Goal: Task Accomplishment & Management: Manage account settings

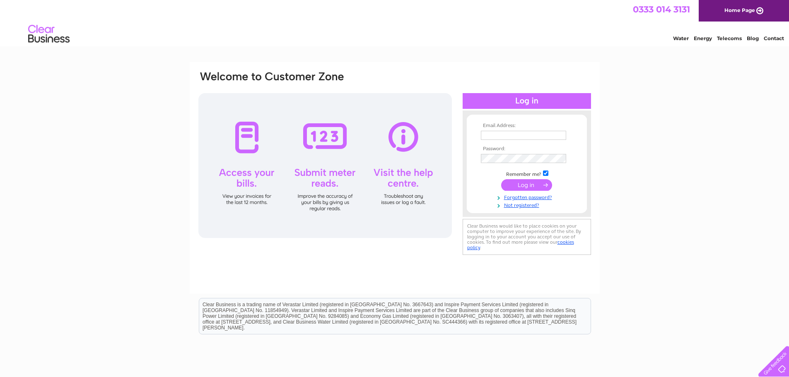
type input "jackie@kaimpark.info"
click at [525, 186] on input "submit" at bounding box center [526, 185] width 51 height 12
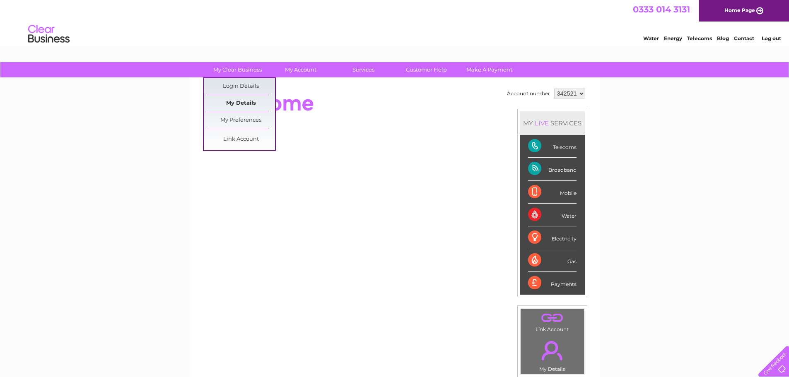
click at [244, 106] on link "My Details" at bounding box center [241, 103] width 68 height 17
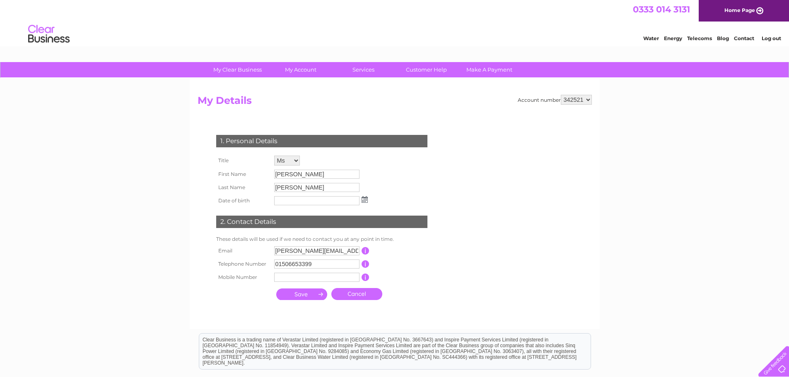
click at [286, 160] on select "Mr Mrs Ms Miss Dr Rev Prof Other" at bounding box center [287, 161] width 26 height 10
select select "Mr"
click at [274, 156] on select "Mr Mrs Ms Miss Dr Rev Prof Other" at bounding box center [287, 161] width 27 height 11
drag, startPoint x: 294, startPoint y: 173, endPoint x: 249, endPoint y: 171, distance: 45.6
click at [249, 171] on tr "First Name Jackie" at bounding box center [292, 175] width 156 height 13
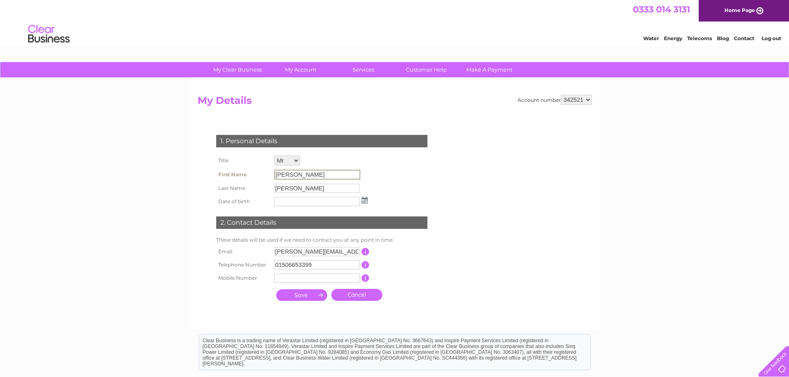
click at [289, 157] on select "Mr Mrs Ms Miss Dr Rev Prof Other" at bounding box center [287, 161] width 26 height 10
click at [335, 149] on td "1. Personal Details" at bounding box center [321, 140] width 215 height 27
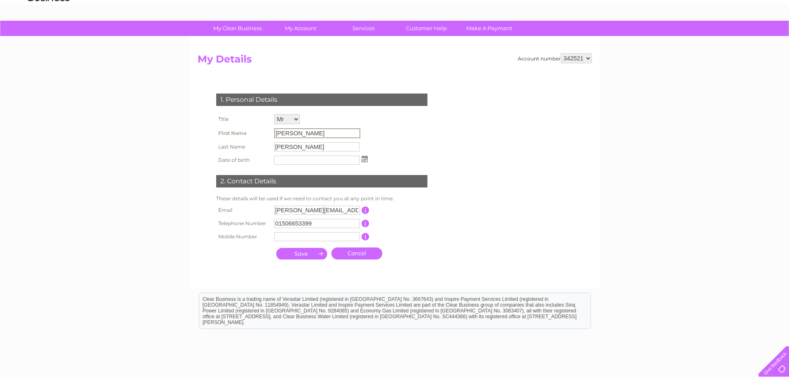
drag, startPoint x: 299, startPoint y: 133, endPoint x: 258, endPoint y: 130, distance: 41.9
click at [259, 130] on tr "First Name Jackie" at bounding box center [292, 133] width 156 height 14
click at [323, 129] on input "Jackie" at bounding box center [317, 133] width 86 height 10
click at [310, 137] on input "Jackie" at bounding box center [317, 133] width 86 height 10
drag, startPoint x: 297, startPoint y: 135, endPoint x: 260, endPoint y: 135, distance: 36.9
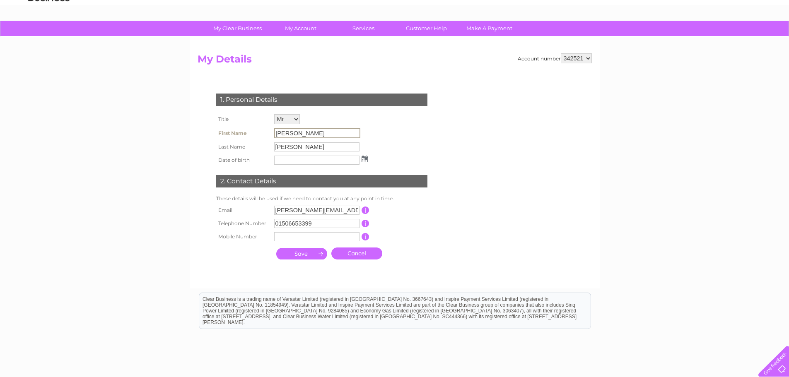
click at [260, 135] on tr "First Name Jackie" at bounding box center [292, 133] width 156 height 14
click at [308, 146] on input "Hume" at bounding box center [316, 146] width 85 height 9
drag, startPoint x: 300, startPoint y: 149, endPoint x: 288, endPoint y: 147, distance: 12.5
click at [297, 149] on input "Hume" at bounding box center [317, 147] width 86 height 10
click at [294, 120] on select "Mr Mrs Ms Miss Dr Rev Prof Other" at bounding box center [287, 119] width 27 height 11
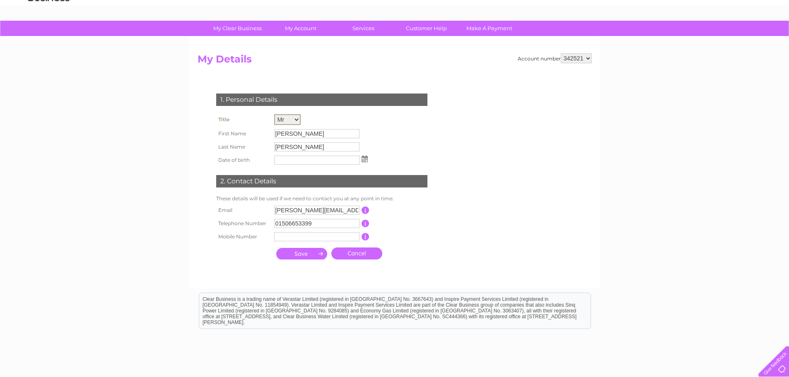
select select
click at [274, 114] on select "Mr Mrs Ms Miss Dr Rev Prof Other" at bounding box center [287, 119] width 27 height 11
click at [294, 130] on input "Jackie" at bounding box center [316, 133] width 85 height 9
drag, startPoint x: 294, startPoint y: 130, endPoint x: 248, endPoint y: 128, distance: 45.6
click at [248, 128] on tr "First Name Jackie" at bounding box center [292, 133] width 156 height 14
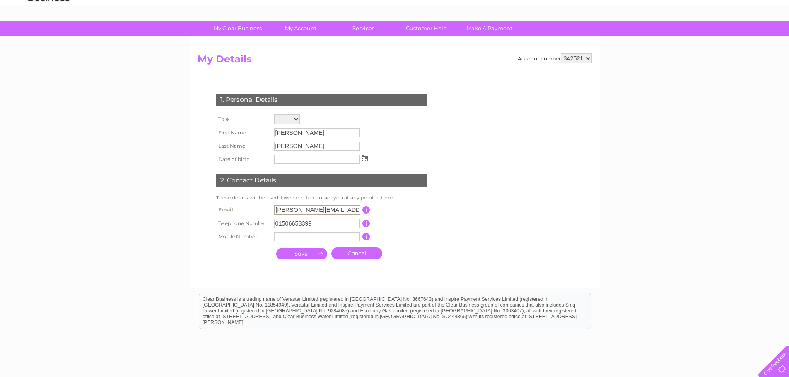
drag, startPoint x: 329, startPoint y: 208, endPoint x: 282, endPoint y: 207, distance: 46.4
click at [282, 207] on input "jackie@kaimpark.info" at bounding box center [317, 210] width 86 height 10
type input "jaco"
drag, startPoint x: 280, startPoint y: 207, endPoint x: 248, endPoint y: 200, distance: 32.2
click at [248, 200] on div "1. Personal Details Title Mr Mrs Ms Miss Dr Rev Prof Other First Name Jackie La…" at bounding box center [324, 174] width 252 height 178
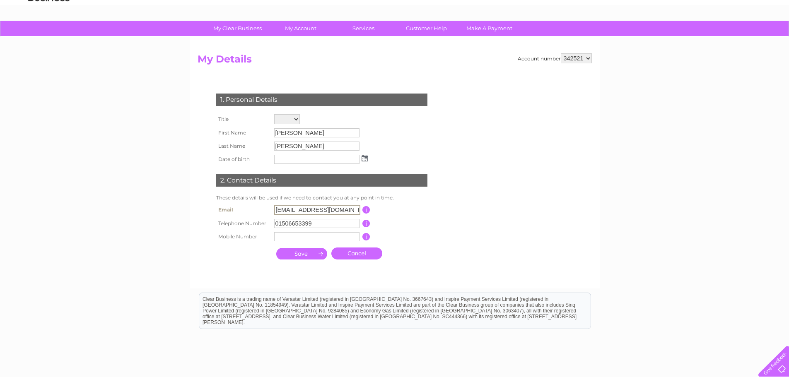
type input "accounts@wgygroup.co.uk"
click at [310, 257] on input "submit" at bounding box center [301, 253] width 51 height 12
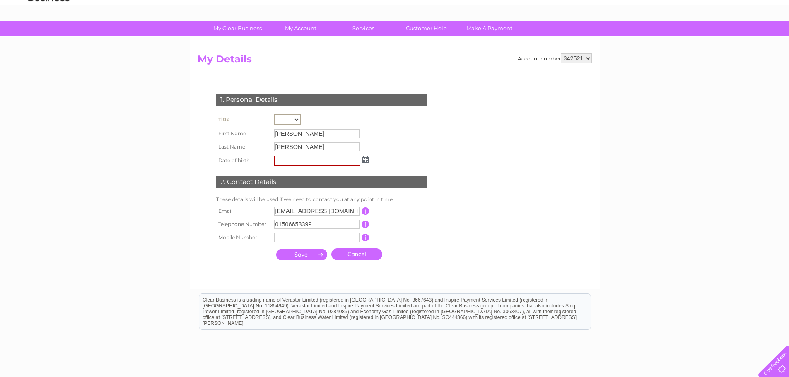
click at [299, 165] on input "text" at bounding box center [317, 161] width 86 height 10
click at [365, 162] on img at bounding box center [365, 159] width 6 height 7
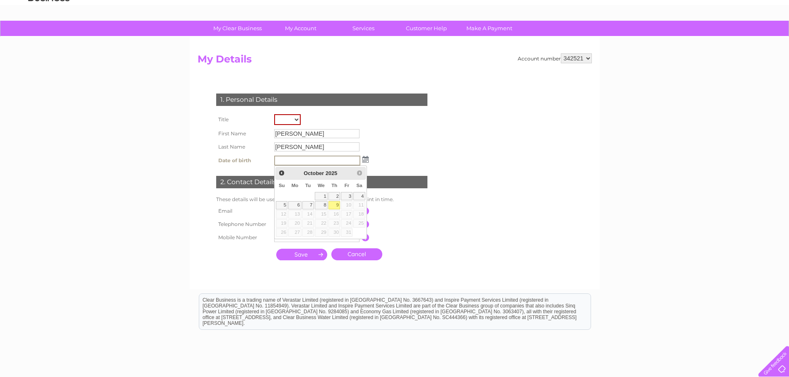
click at [445, 135] on div "1. Personal Details Title Mr Mrs Ms Miss Dr Rev Prof Other First Name Jackie La…" at bounding box center [324, 174] width 252 height 179
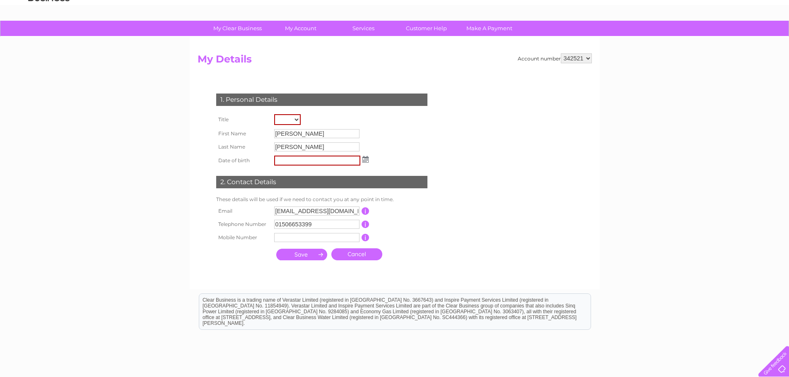
click at [374, 254] on link "Cancel" at bounding box center [356, 254] width 51 height 12
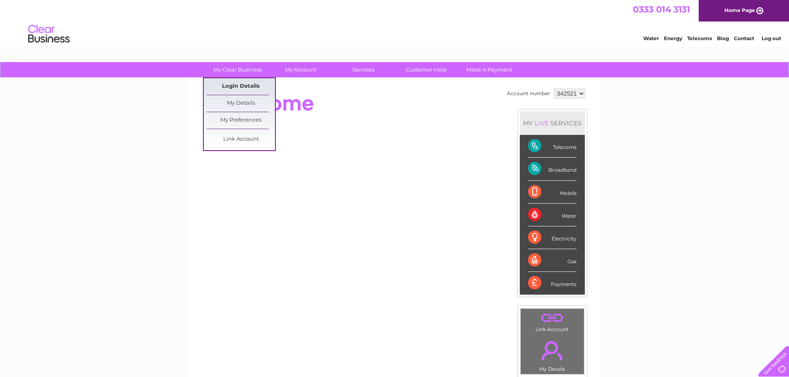
click at [248, 85] on link "Login Details" at bounding box center [241, 86] width 68 height 17
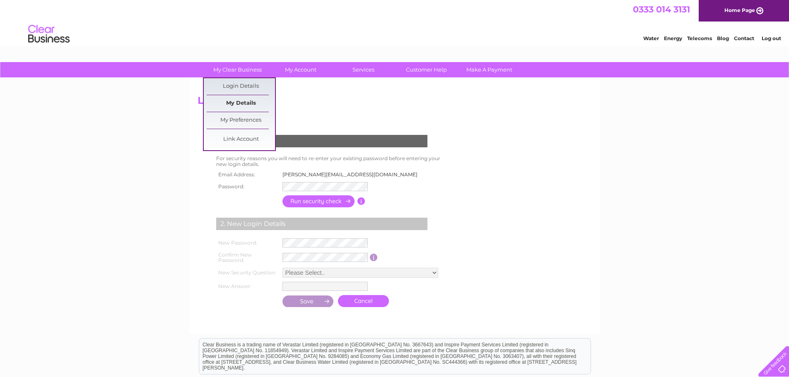
click at [246, 106] on link "My Details" at bounding box center [241, 103] width 68 height 17
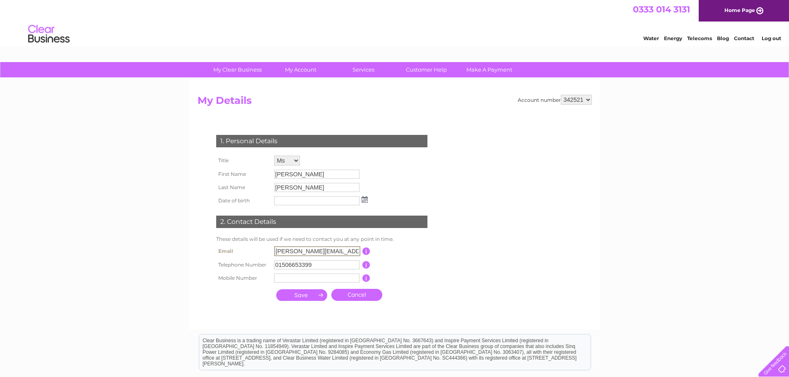
drag, startPoint x: 335, startPoint y: 248, endPoint x: 222, endPoint y: 230, distance: 114.4
click at [222, 230] on div "1. Personal Details Title Mr Mrs Ms Miss Dr Rev Prof Other First Name Jackie La…" at bounding box center [324, 216] width 252 height 178
type input "accounts@wgygroup.co.uk"
click at [312, 295] on input "submit" at bounding box center [301, 295] width 51 height 12
click at [311, 299] on input "submit" at bounding box center [301, 295] width 51 height 12
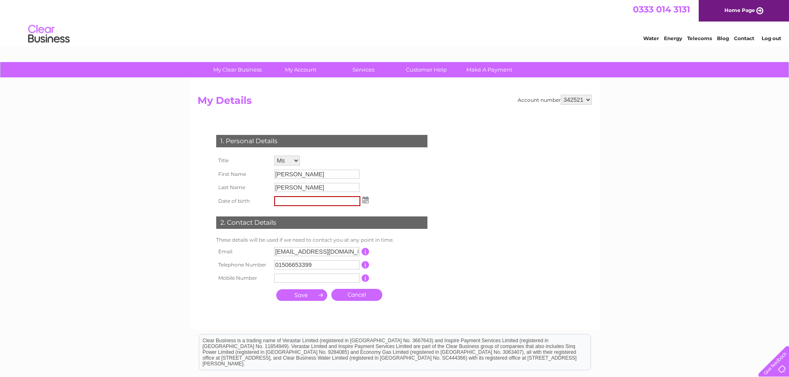
click at [311, 299] on input "submit" at bounding box center [301, 295] width 51 height 12
click at [323, 204] on input "text" at bounding box center [317, 201] width 86 height 10
click at [365, 202] on img at bounding box center [365, 200] width 6 height 7
click at [285, 213] on link "Prev" at bounding box center [281, 214] width 10 height 10
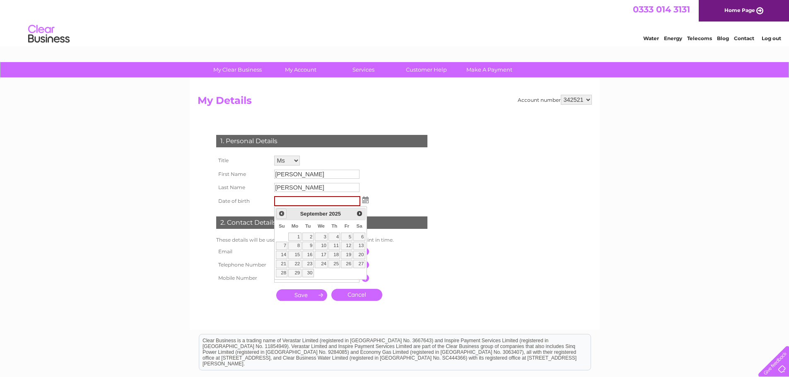
click at [285, 213] on link "Prev" at bounding box center [281, 214] width 10 height 10
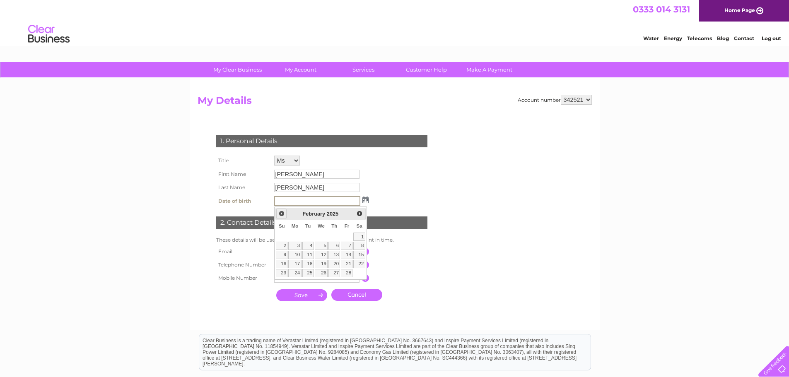
click at [285, 213] on link "Prev" at bounding box center [281, 214] width 10 height 10
click at [336, 214] on span "2024" at bounding box center [334, 214] width 12 height 6
click at [384, 197] on div "1. Personal Details Title Mr Mrs Ms Miss Dr Rev Prof Other First Name Jackie La…" at bounding box center [324, 216] width 252 height 178
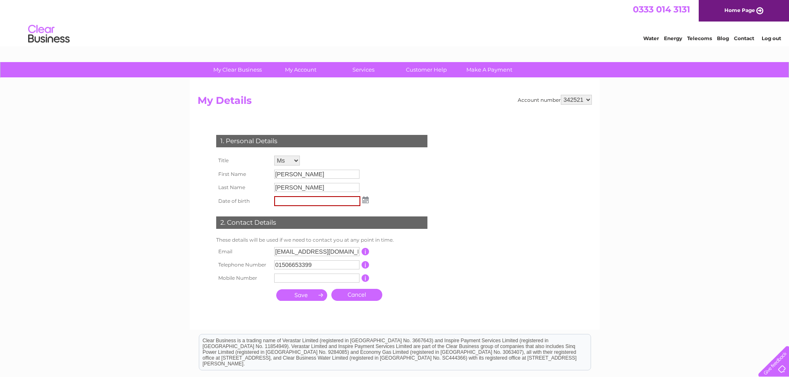
click at [358, 299] on link "Cancel" at bounding box center [356, 295] width 51 height 12
